Goal: Transaction & Acquisition: Purchase product/service

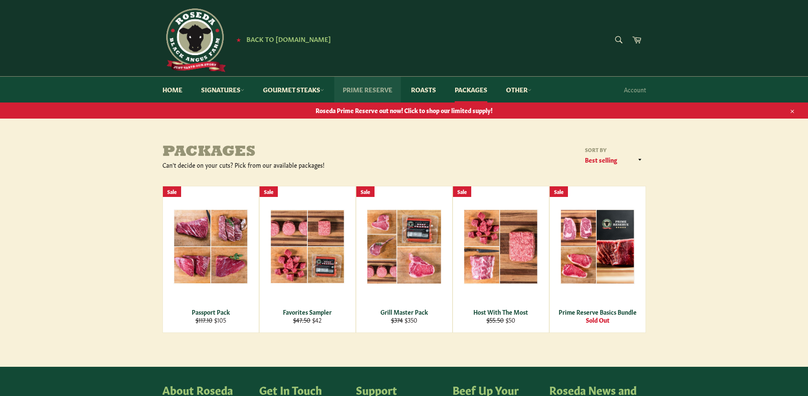
click at [373, 89] on link "Prime Reserve" at bounding box center [367, 90] width 67 height 26
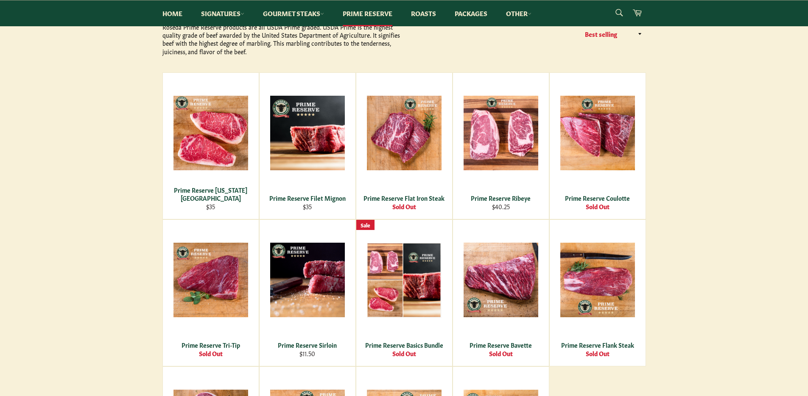
scroll to position [127, 0]
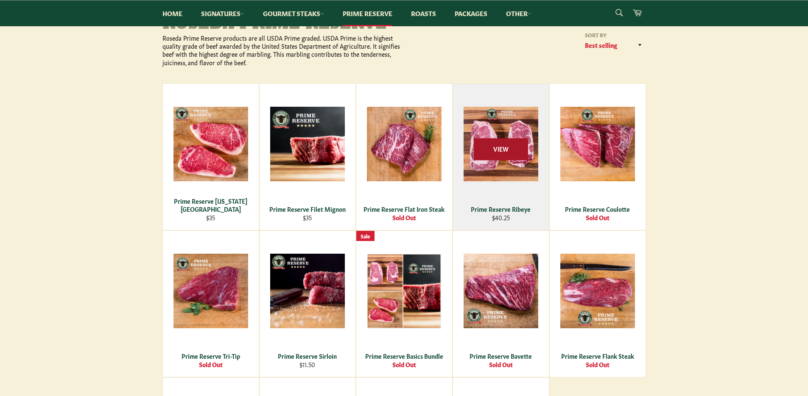
click at [500, 156] on span "View" at bounding box center [501, 150] width 54 height 22
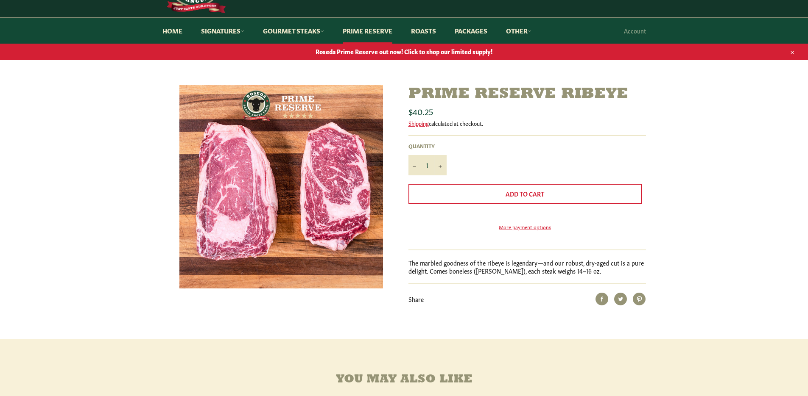
scroll to position [42, 0]
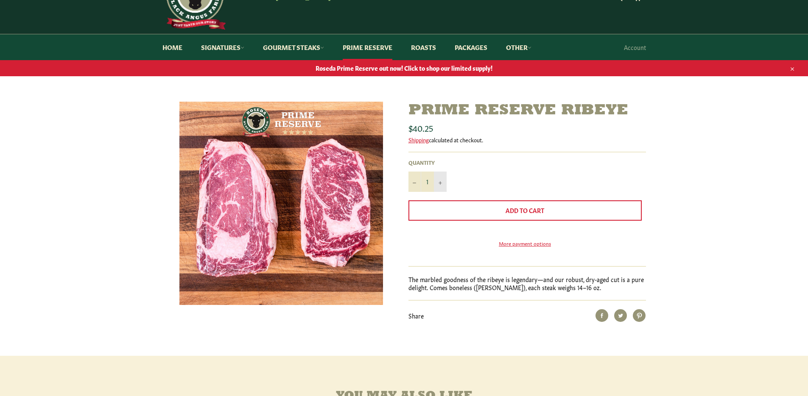
click at [438, 181] on button "+" at bounding box center [440, 182] width 13 height 20
type input "2"
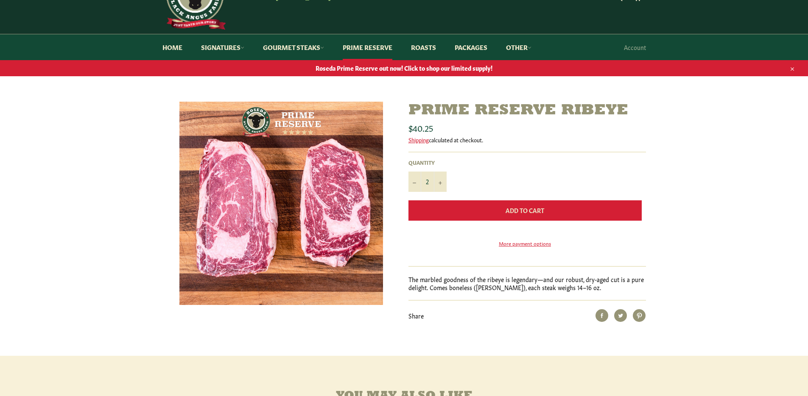
click at [527, 211] on span "Add to Cart" at bounding box center [524, 210] width 39 height 8
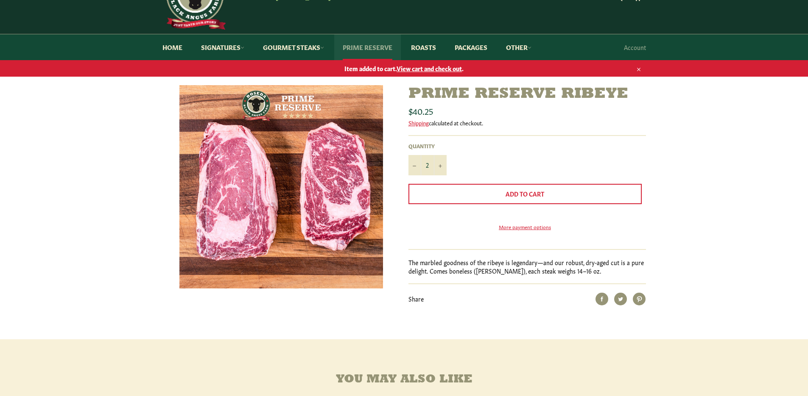
click at [371, 47] on link "Prime Reserve" at bounding box center [367, 47] width 67 height 26
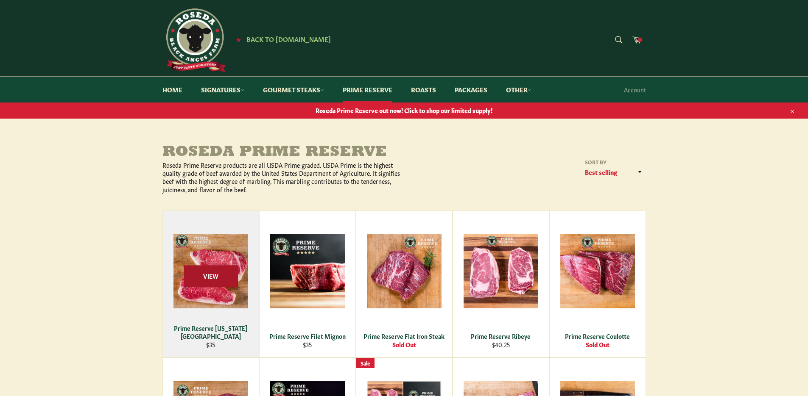
click at [207, 275] on span "View" at bounding box center [211, 277] width 54 height 22
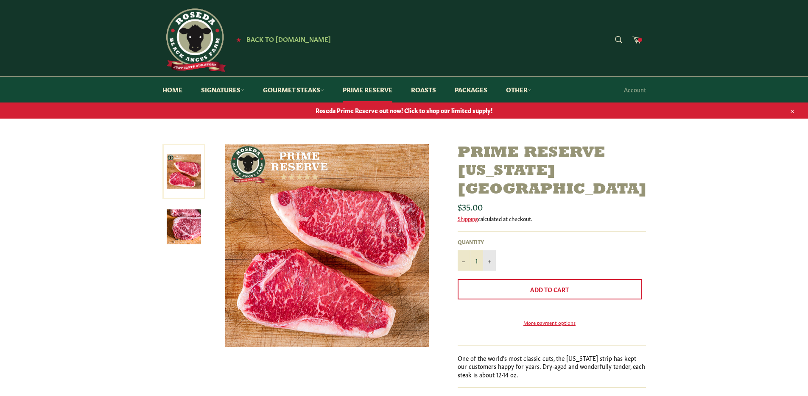
click at [488, 260] on icon "Increase item quantity by one" at bounding box center [489, 261] width 3 height 3
type input "2"
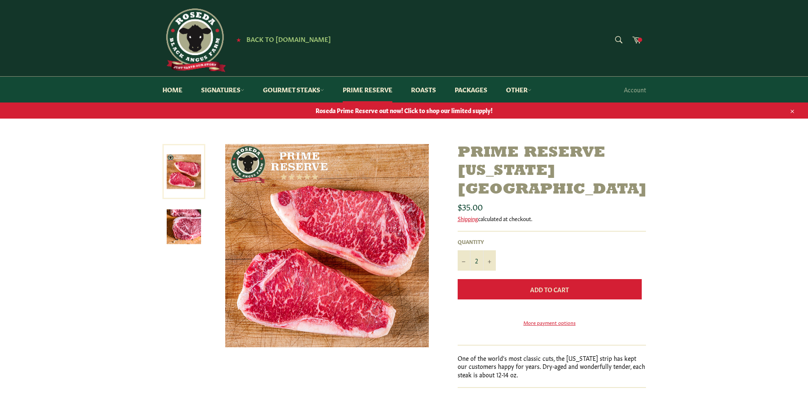
click at [550, 285] on span "Add to Cart" at bounding box center [549, 289] width 39 height 8
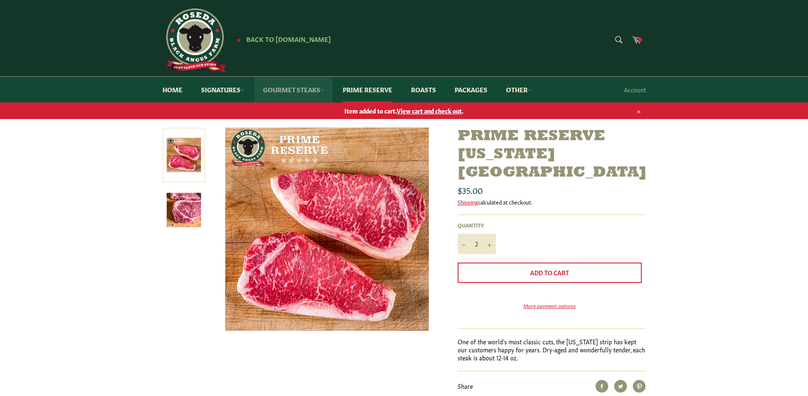
click at [283, 91] on link "Gourmet Steaks" at bounding box center [293, 90] width 78 height 26
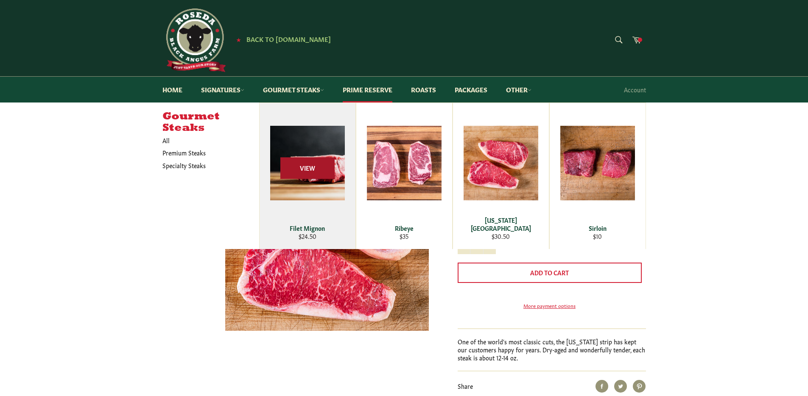
click at [306, 169] on span "View" at bounding box center [307, 169] width 54 height 22
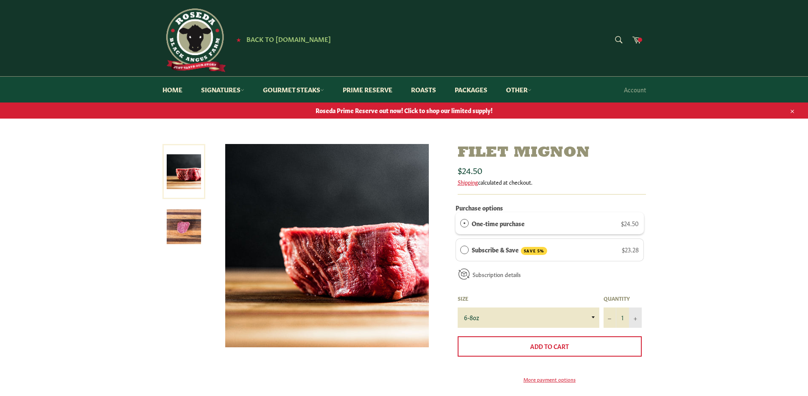
click at [635, 319] on icon "Increase item quantity by one" at bounding box center [634, 319] width 3 height 3
type input "2"
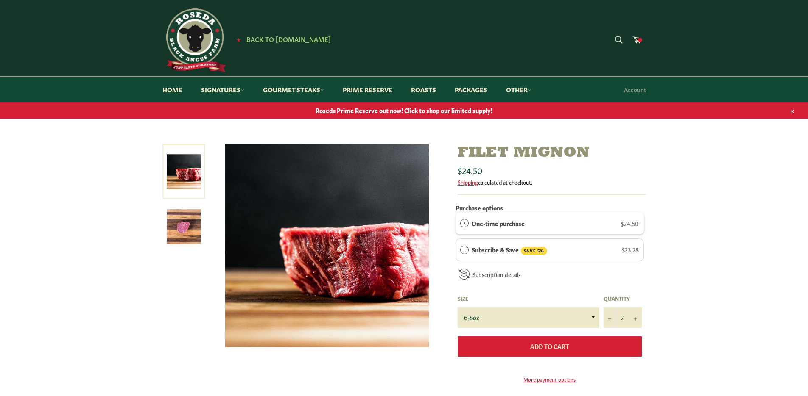
click at [548, 345] on span "Add to Cart" at bounding box center [549, 346] width 39 height 8
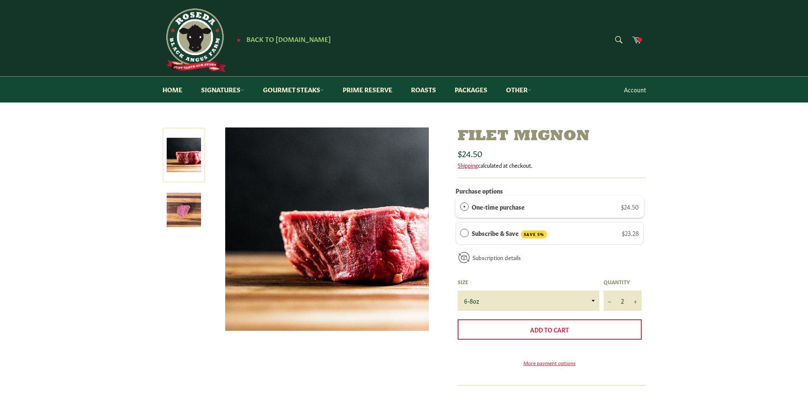
click at [633, 89] on link "Account" at bounding box center [634, 89] width 31 height 25
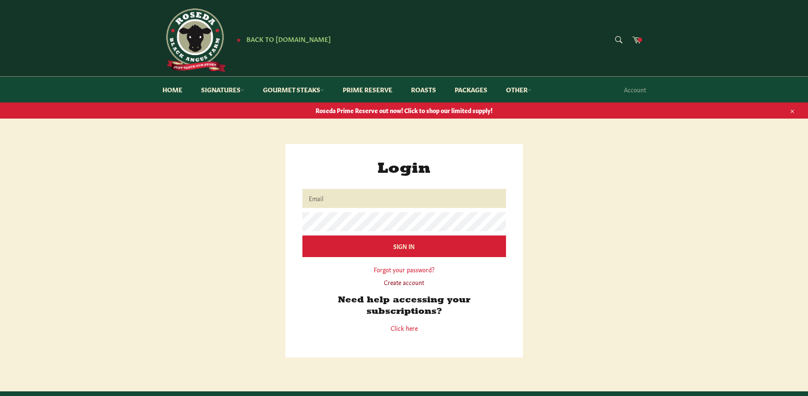
click at [405, 282] on link "Create account" at bounding box center [404, 282] width 40 height 8
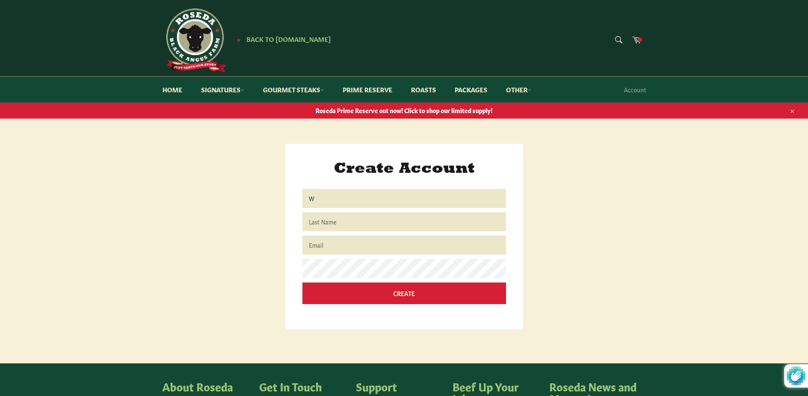
type input "Wilhelmina"
type input "Bickford"
type input "willi@homesale.com"
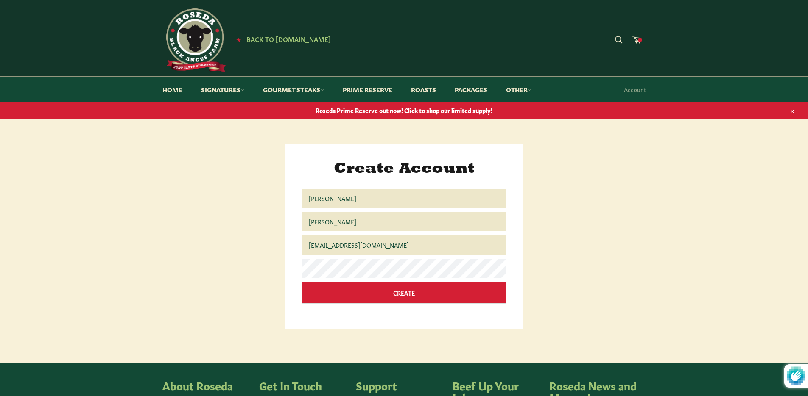
click at [403, 290] on input "Create" at bounding box center [404, 293] width 204 height 21
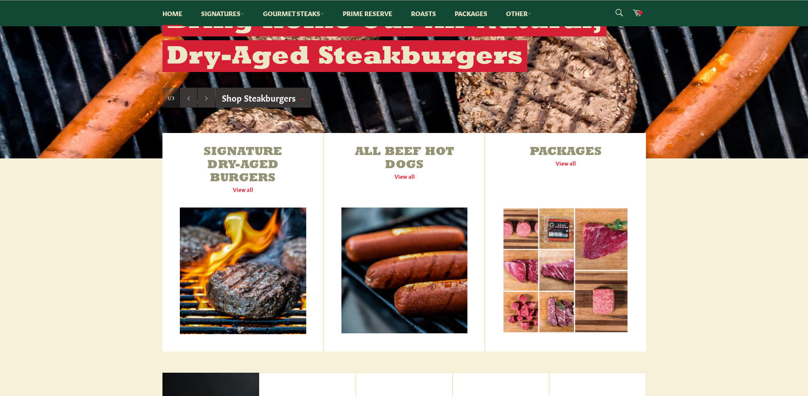
scroll to position [212, 0]
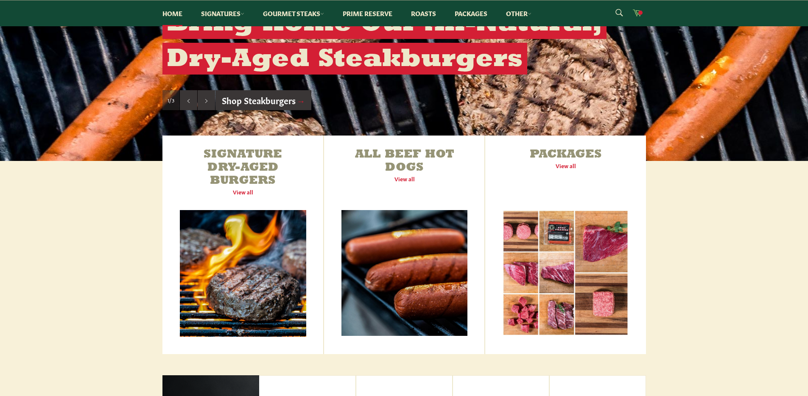
click at [636, 13] on icon at bounding box center [636, 12] width 9 height 7
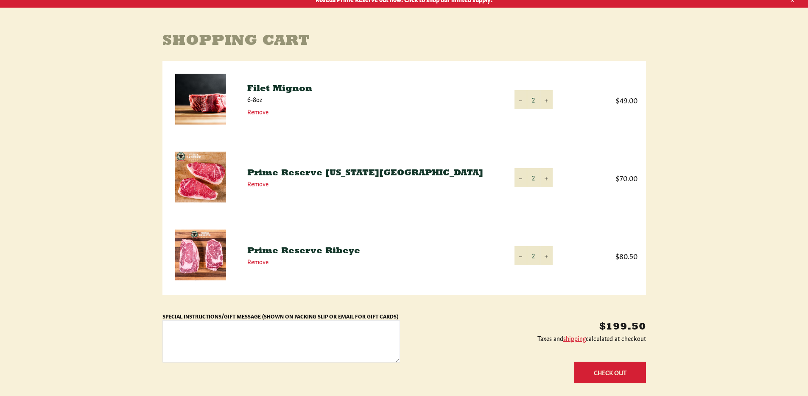
scroll to position [254, 0]
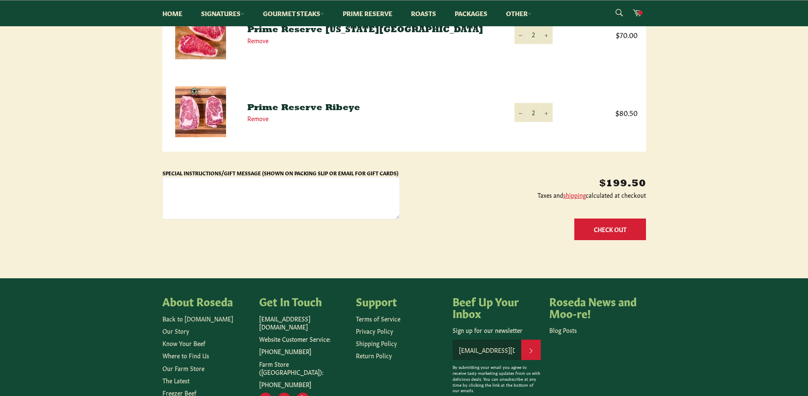
click at [611, 231] on button "Check Out" at bounding box center [610, 230] width 72 height 22
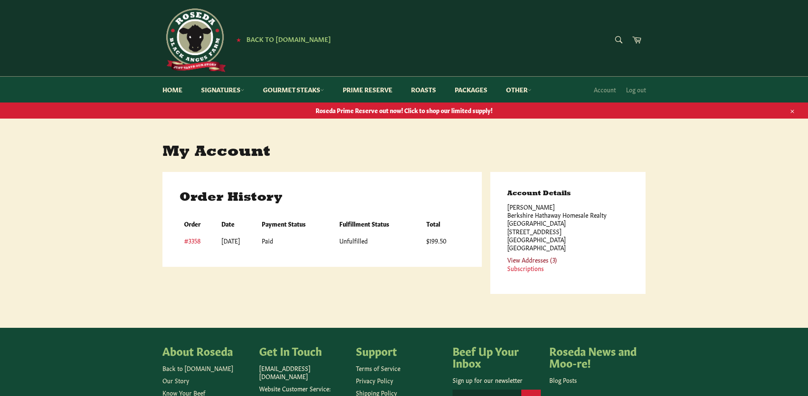
click at [531, 260] on link "View Addresses (3)" at bounding box center [532, 260] width 50 height 8
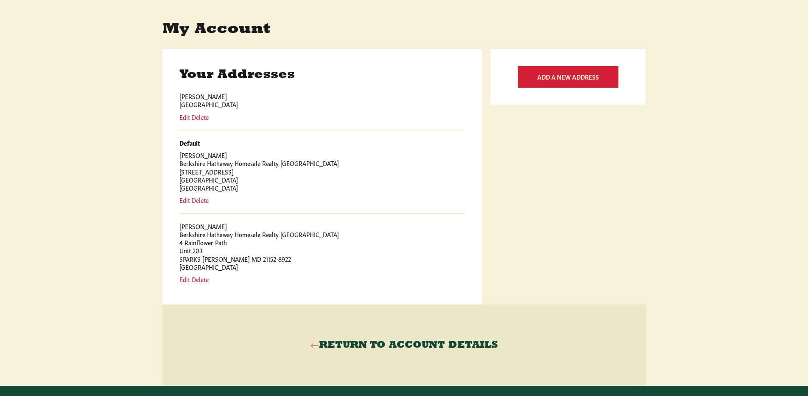
scroll to position [127, 0]
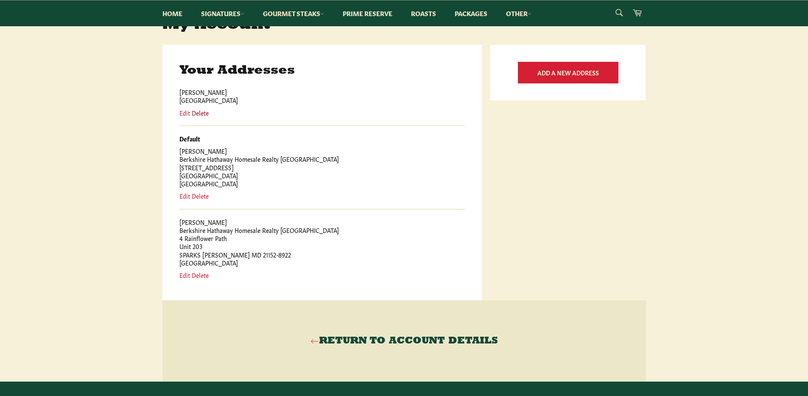
click at [201, 114] on button "Delete" at bounding box center [200, 113] width 17 height 8
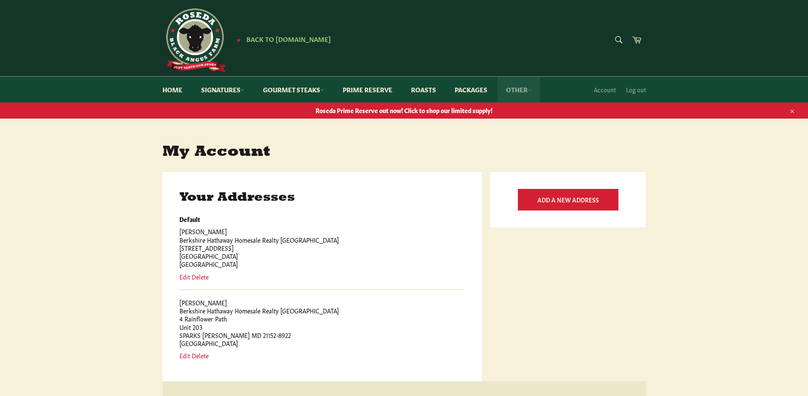
click at [517, 89] on link "Other" at bounding box center [518, 90] width 42 height 26
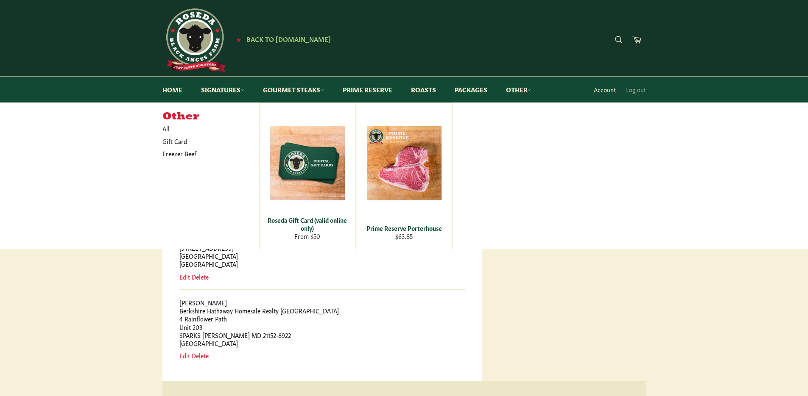
click at [603, 89] on link "Account" at bounding box center [604, 89] width 31 height 25
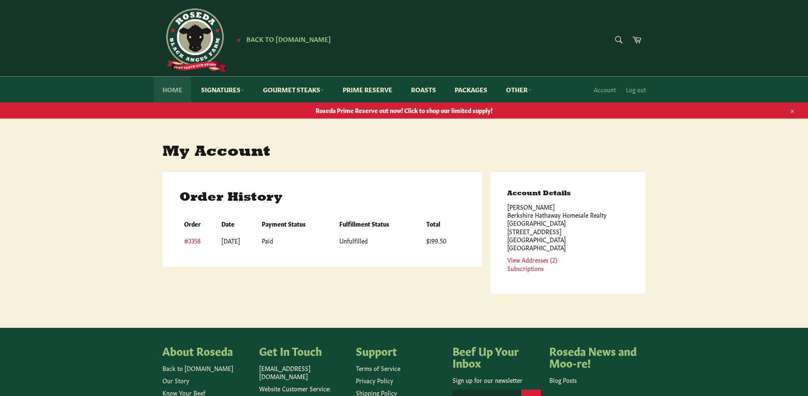
click at [176, 91] on link "Home" at bounding box center [172, 90] width 37 height 26
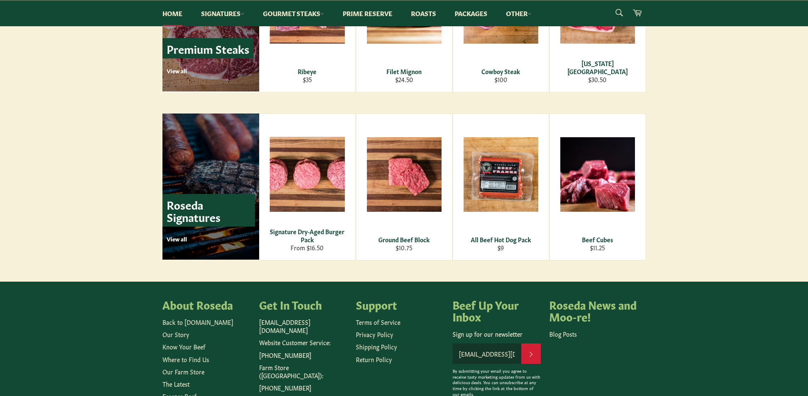
scroll to position [1171, 0]
